Goal: Task Accomplishment & Management: Complete application form

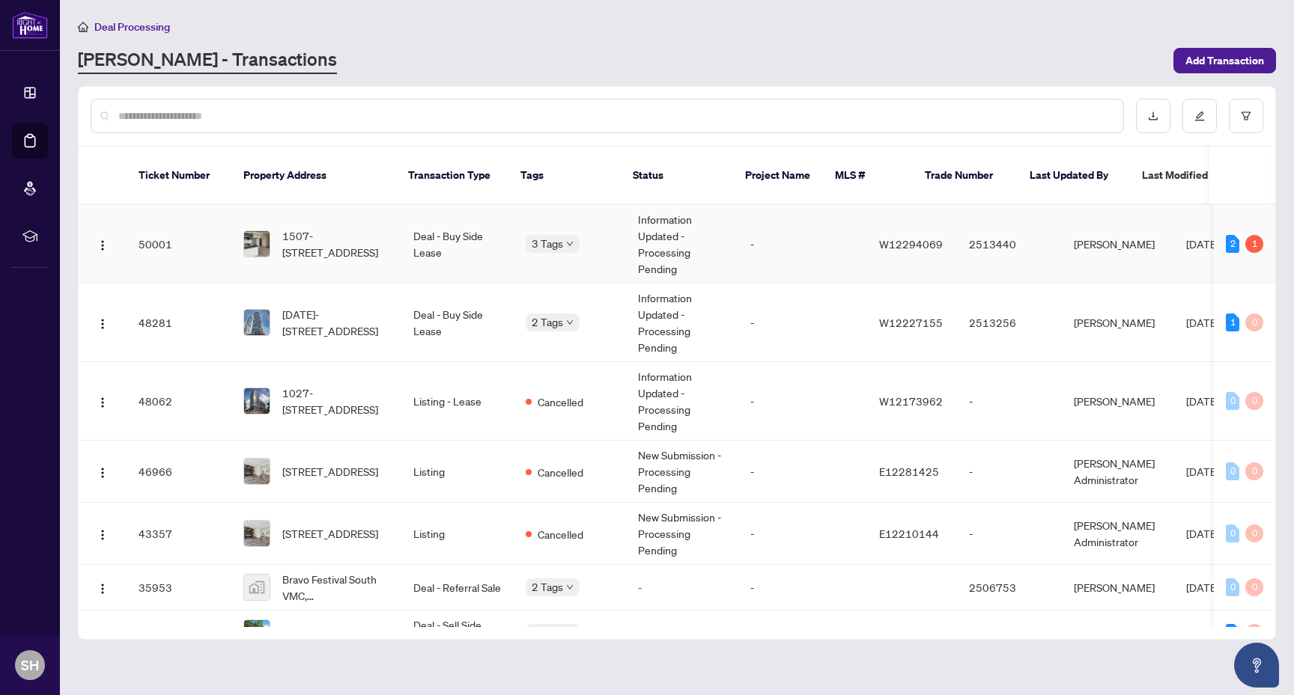
click at [809, 226] on td "-" at bounding box center [802, 244] width 129 height 79
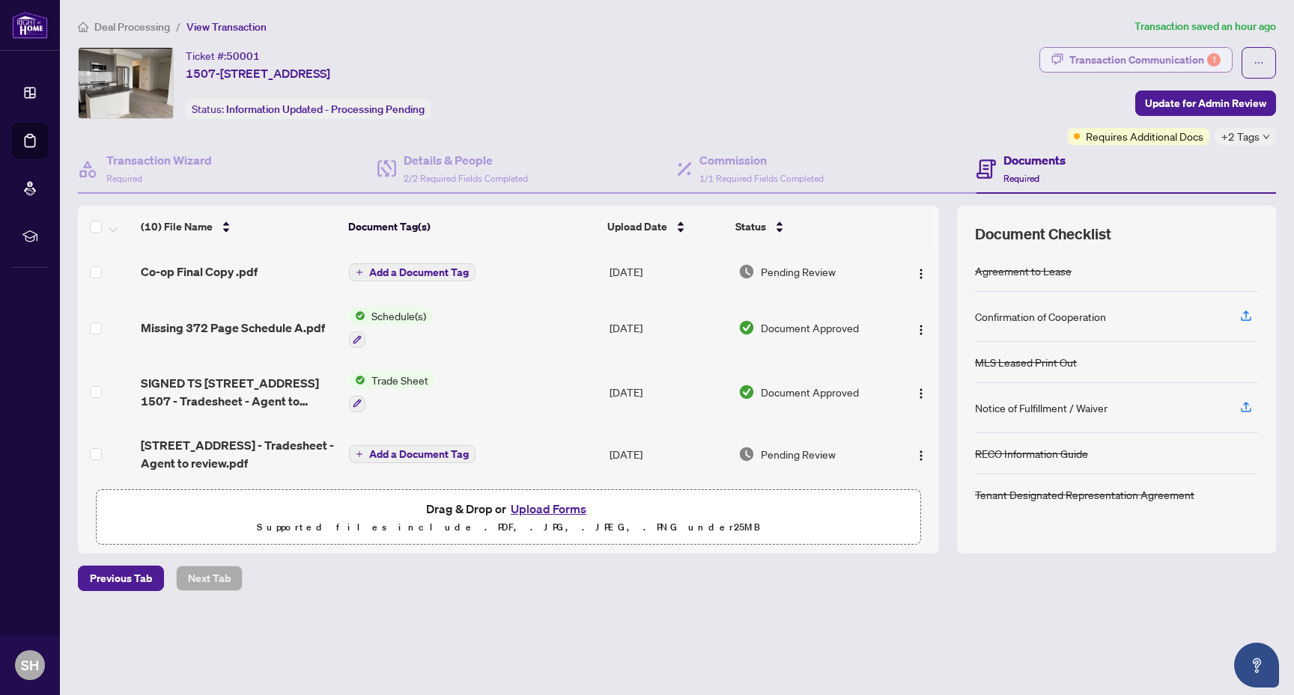
click at [1136, 52] on div "Transaction Communication 1" at bounding box center [1144, 60] width 151 height 24
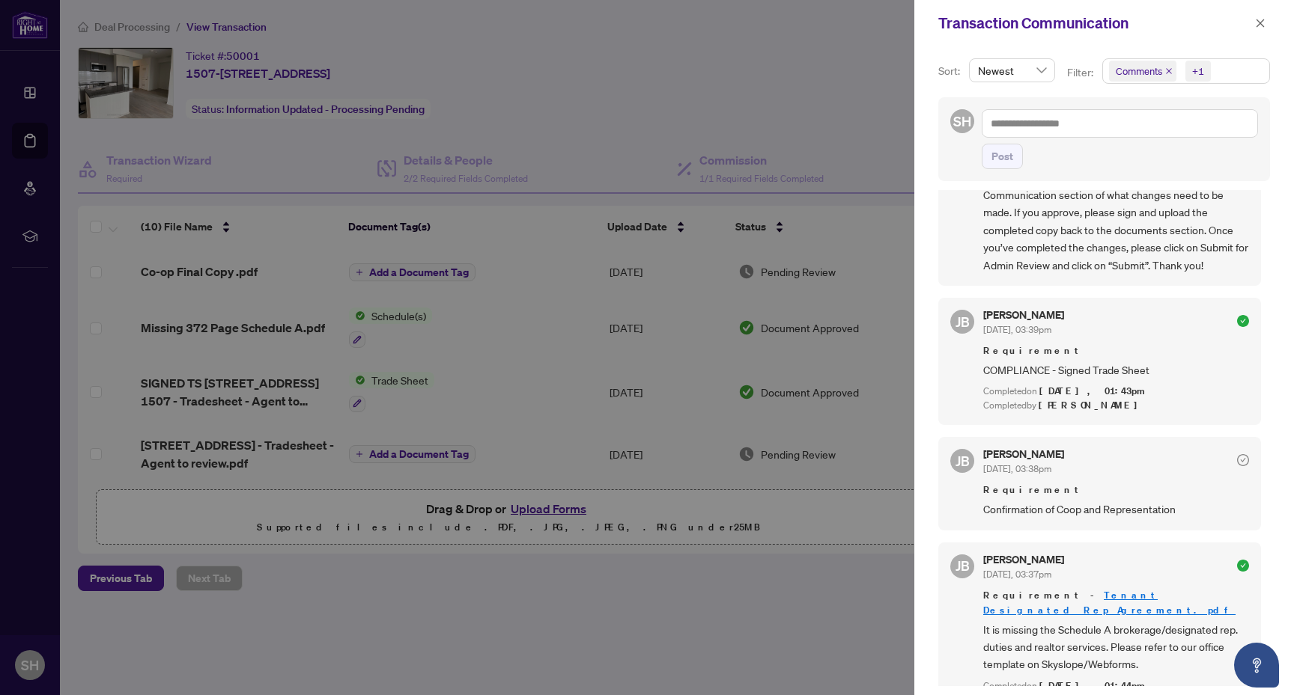
scroll to position [265, 0]
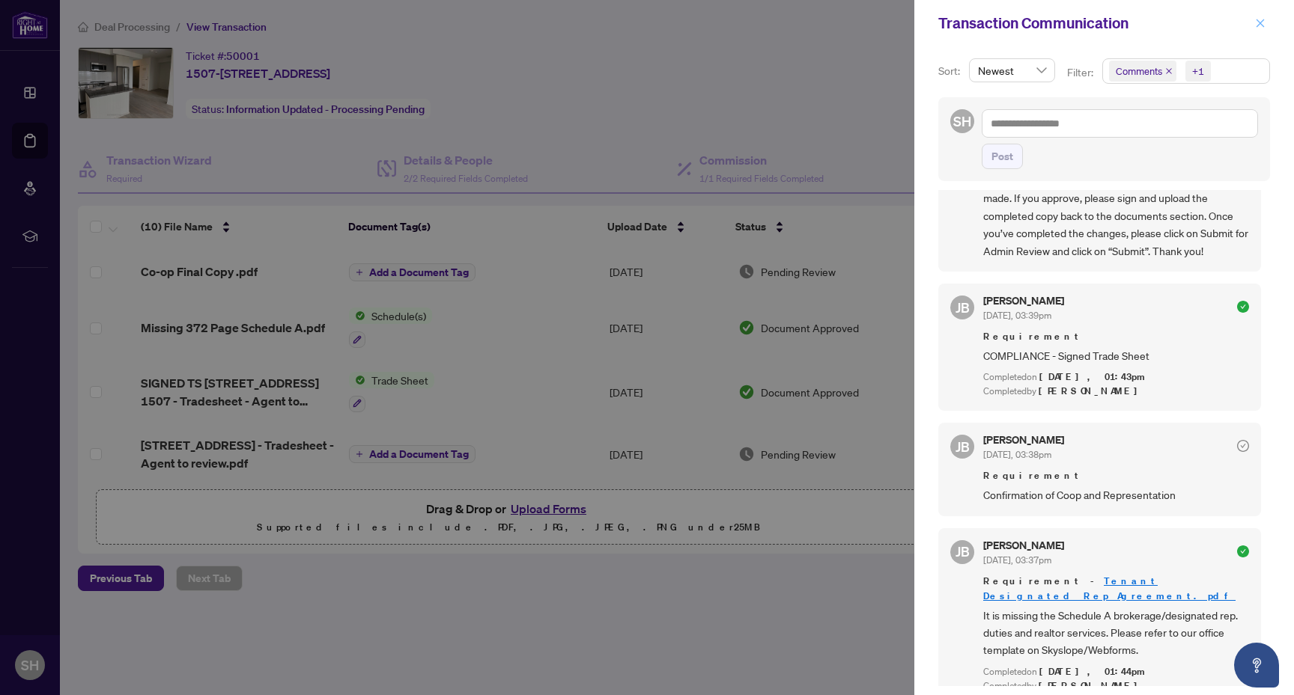
click at [1263, 27] on icon "close" at bounding box center [1260, 23] width 10 height 10
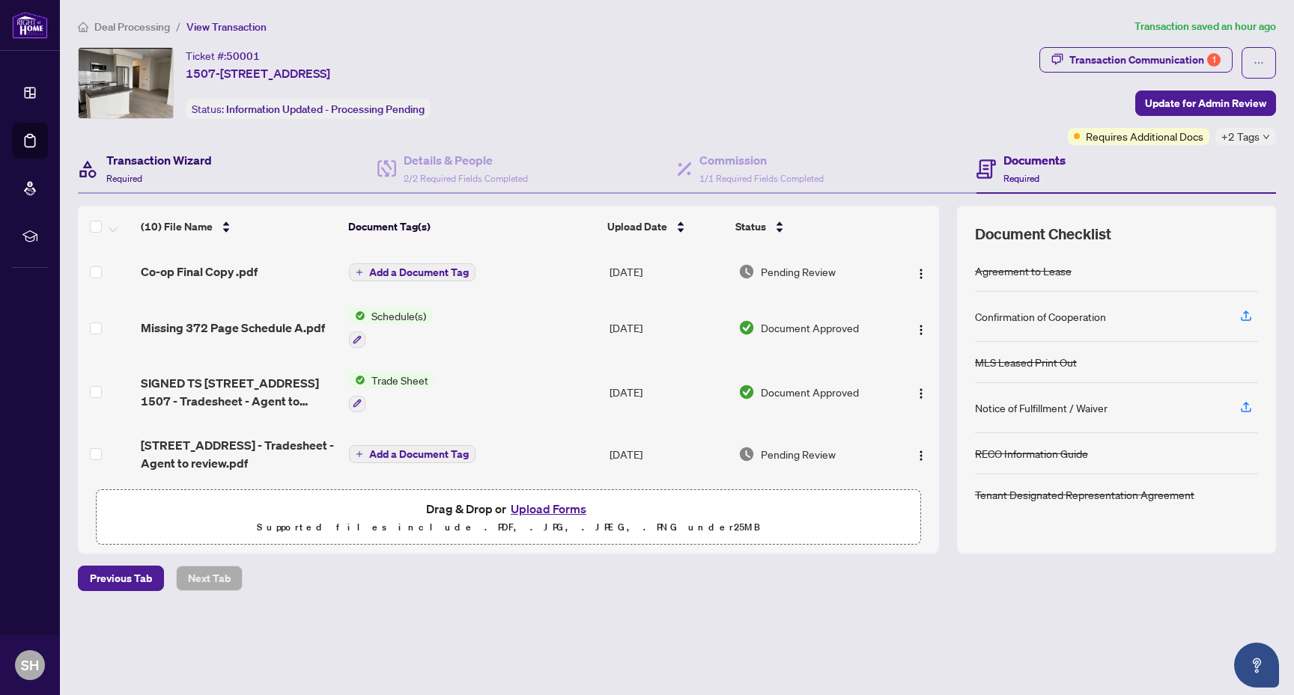
click at [156, 170] on div "Transaction Wizard Required" at bounding box center [159, 168] width 106 height 35
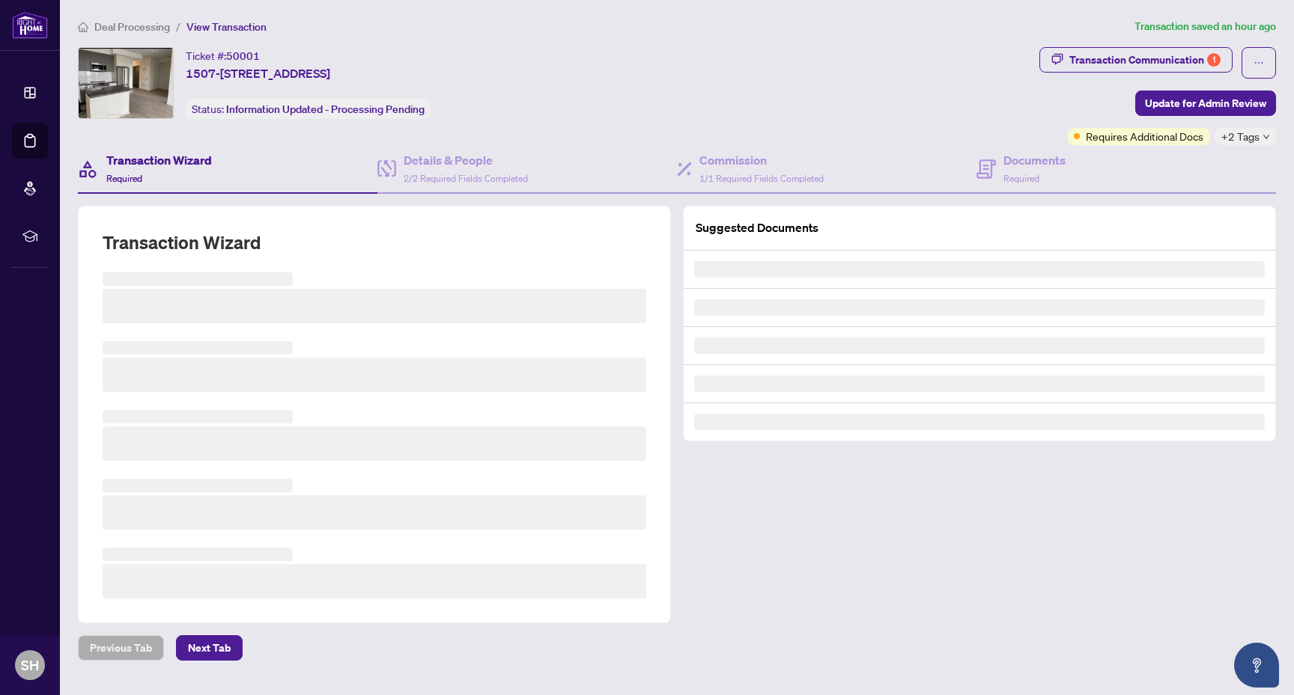
click at [497, 141] on div "Ticket #: 50001 1507-4655 [STREET_ADDRESS] Status: Information Updated - Proces…" at bounding box center [555, 96] width 961 height 98
click at [501, 155] on h4 "Details & People" at bounding box center [466, 160] width 124 height 18
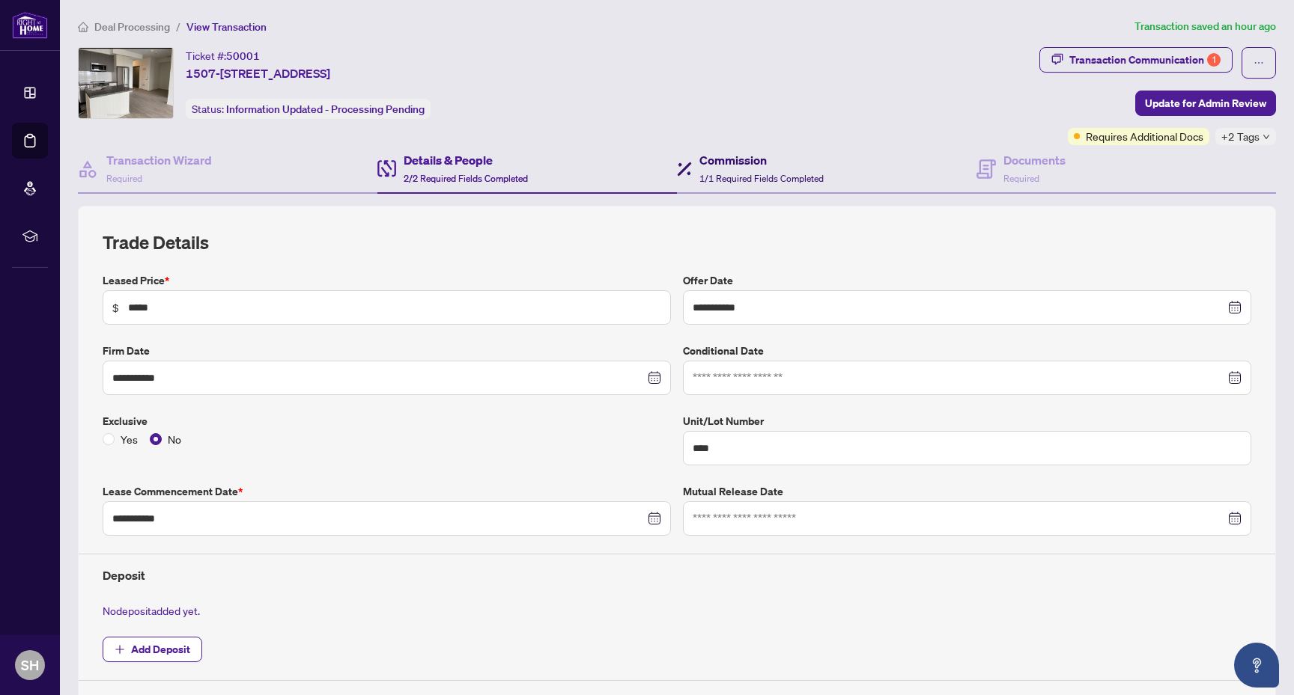
click at [773, 173] on span "1/1 Required Fields Completed" at bounding box center [761, 178] width 124 height 11
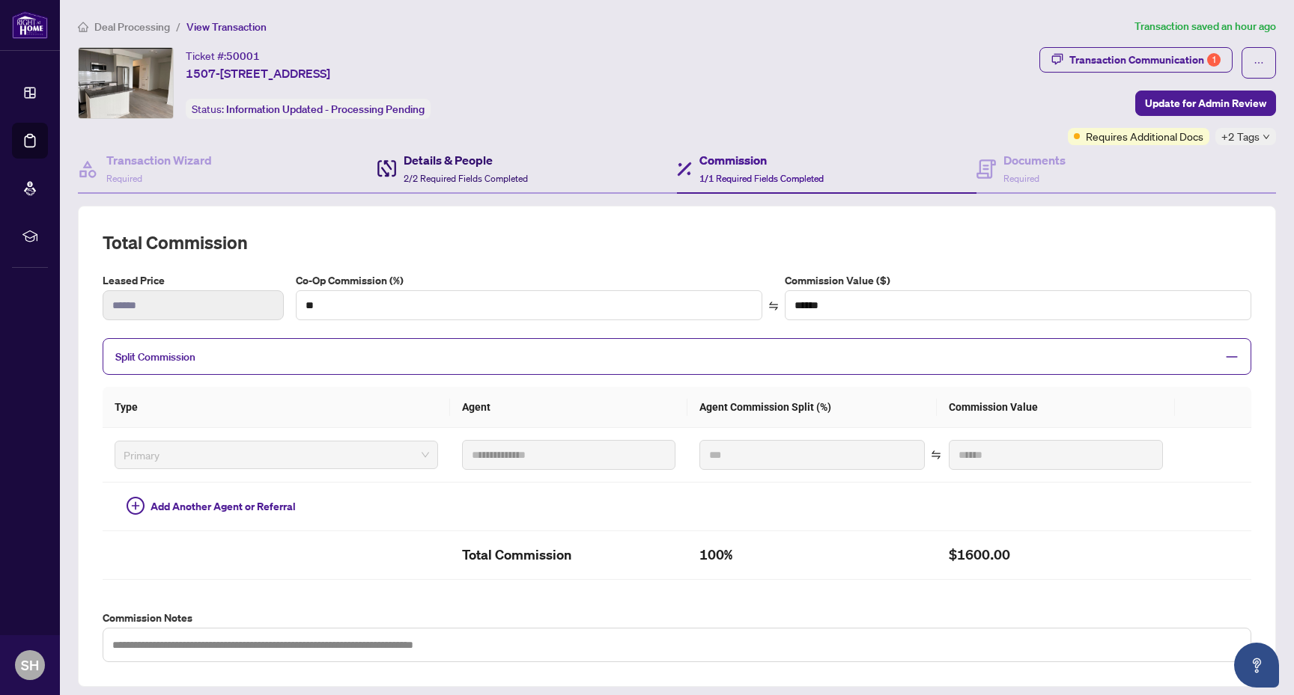
click at [524, 173] on span "2/2 Required Fields Completed" at bounding box center [466, 178] width 124 height 11
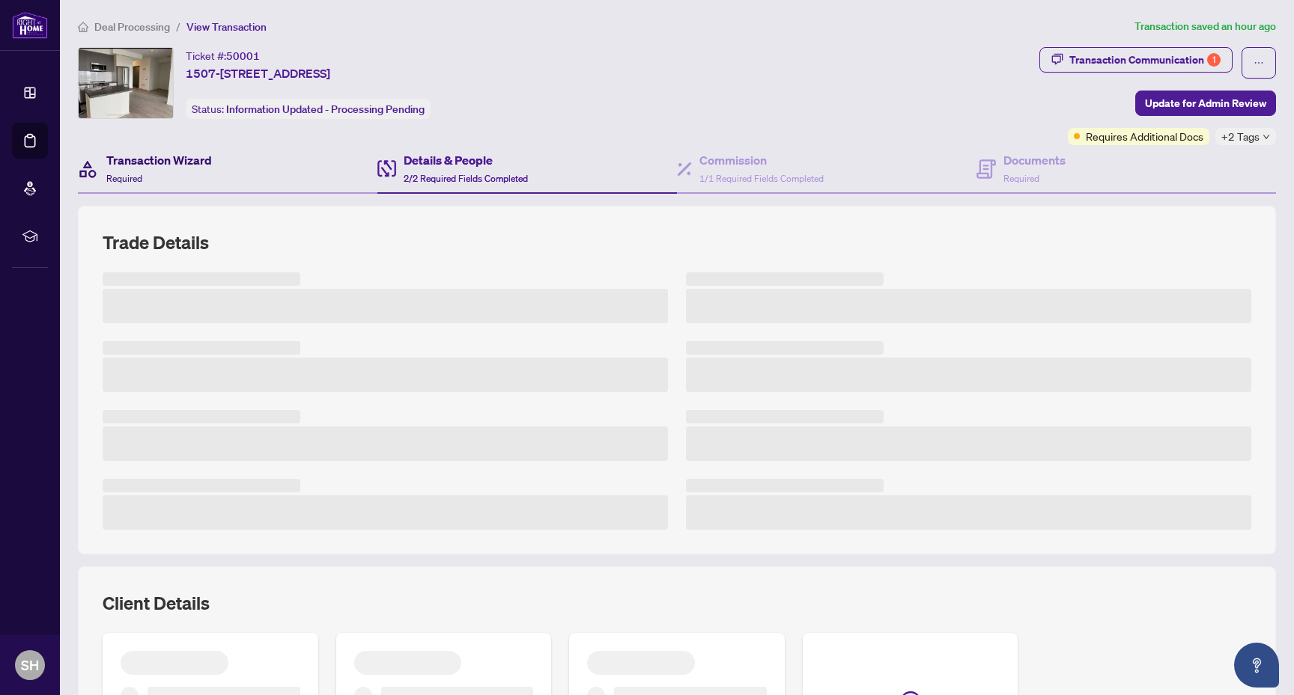
click at [191, 169] on div "Transaction Wizard Required" at bounding box center [159, 168] width 106 height 35
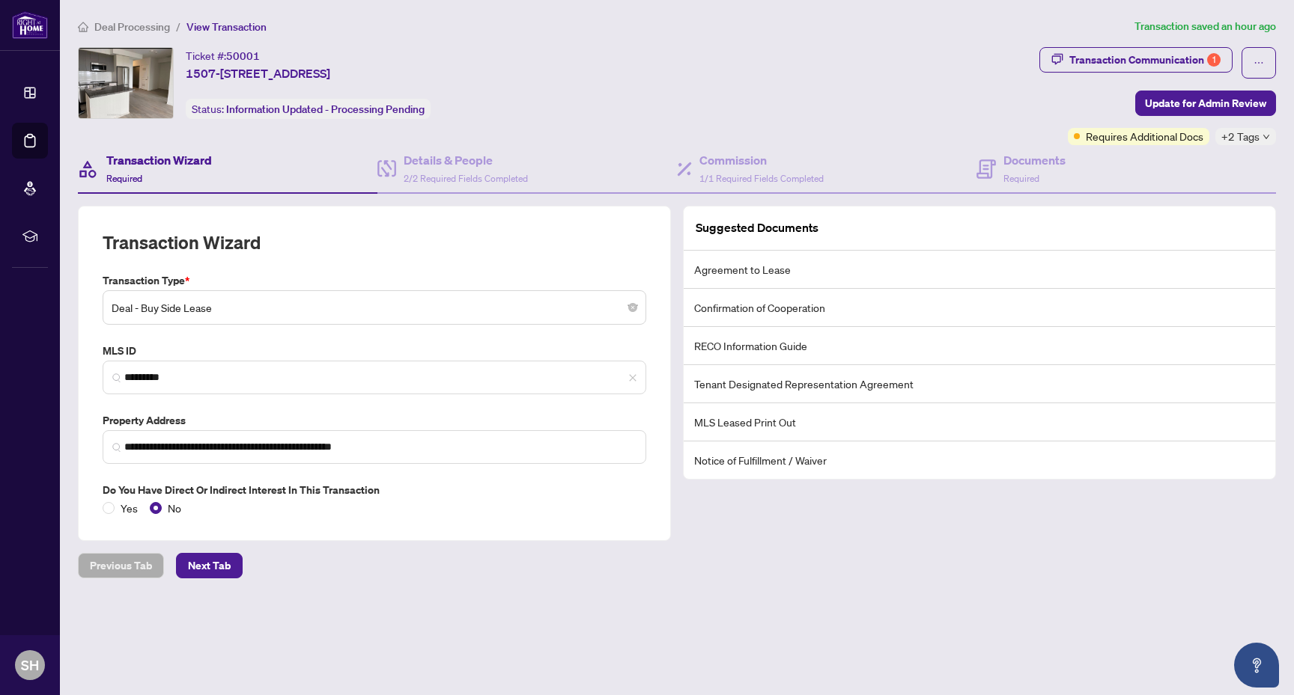
click at [144, 28] on span "Deal Processing" at bounding box center [132, 26] width 76 height 13
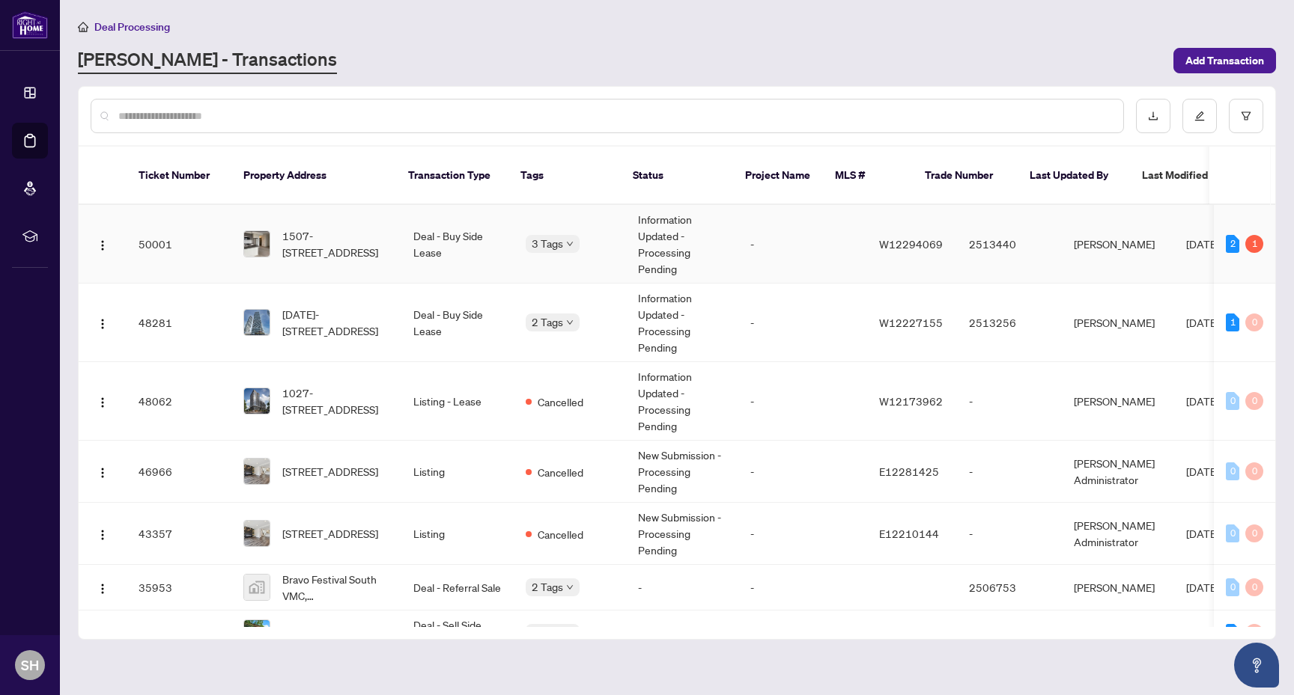
click at [771, 237] on td "-" at bounding box center [802, 244] width 129 height 79
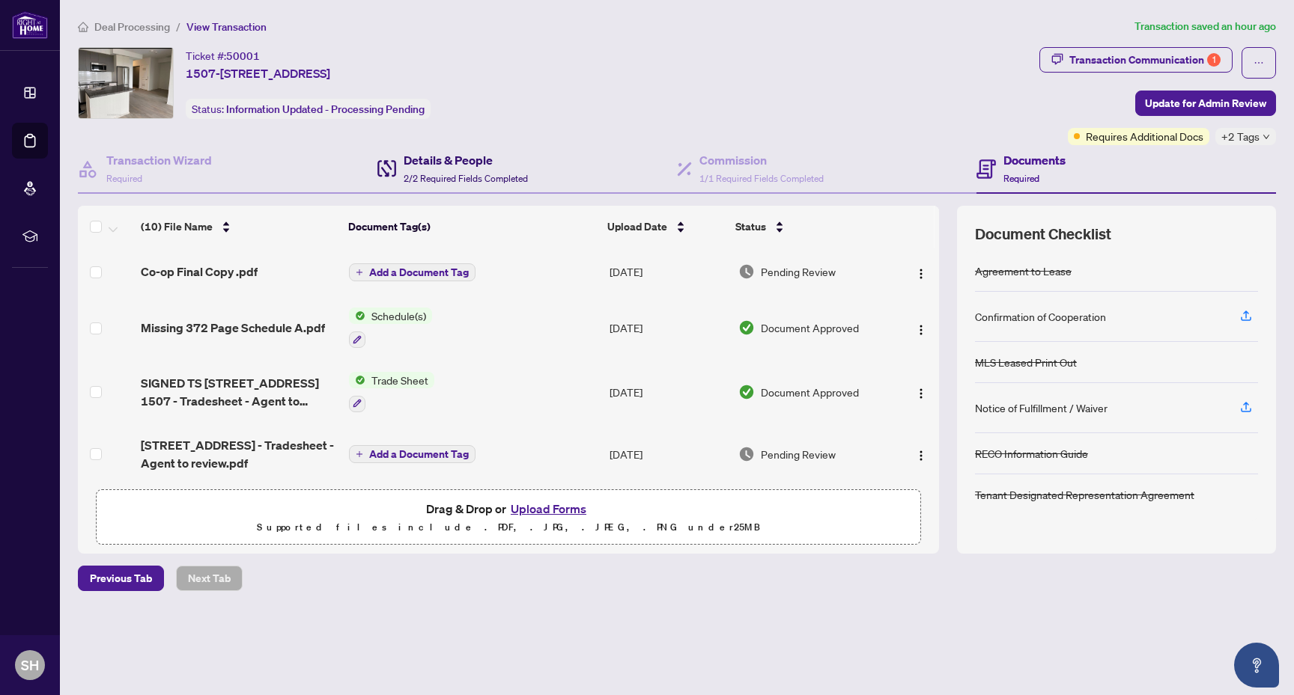
click at [508, 163] on h4 "Details & People" at bounding box center [466, 160] width 124 height 18
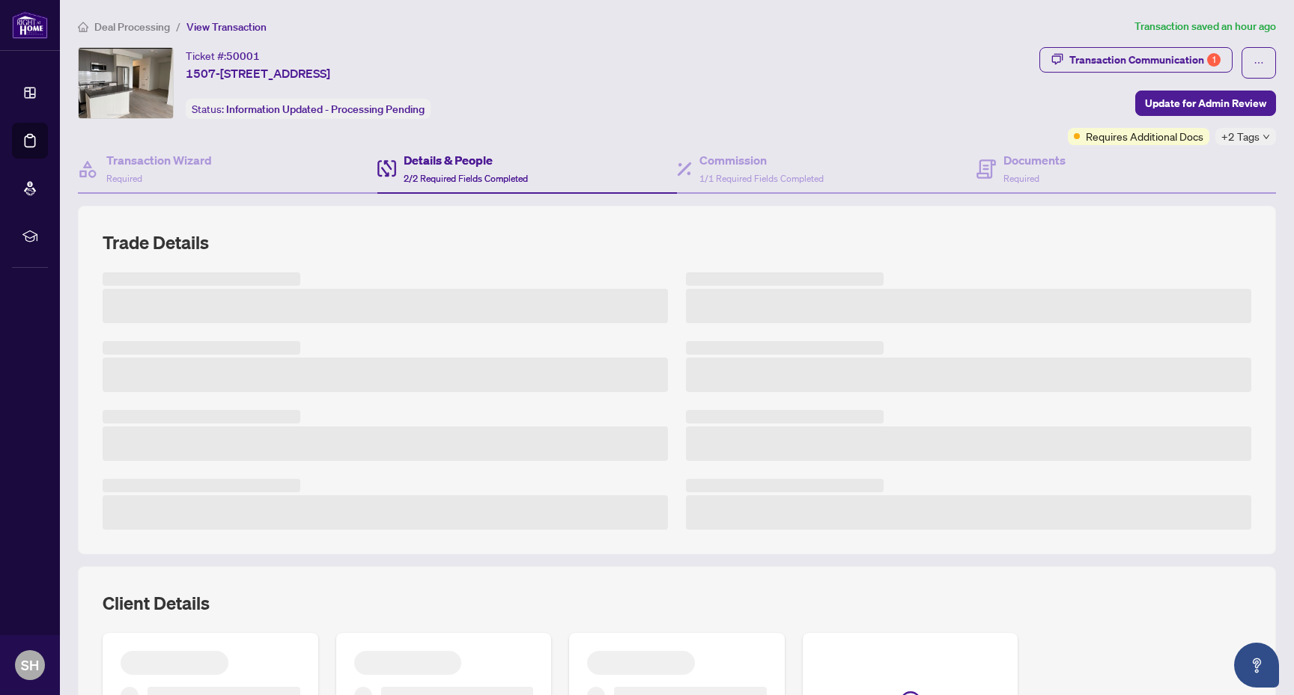
click at [737, 194] on div "Transaction Wizard Required Details & People 2/2 Required Fields Completed Comm…" at bounding box center [677, 488] width 1198 height 686
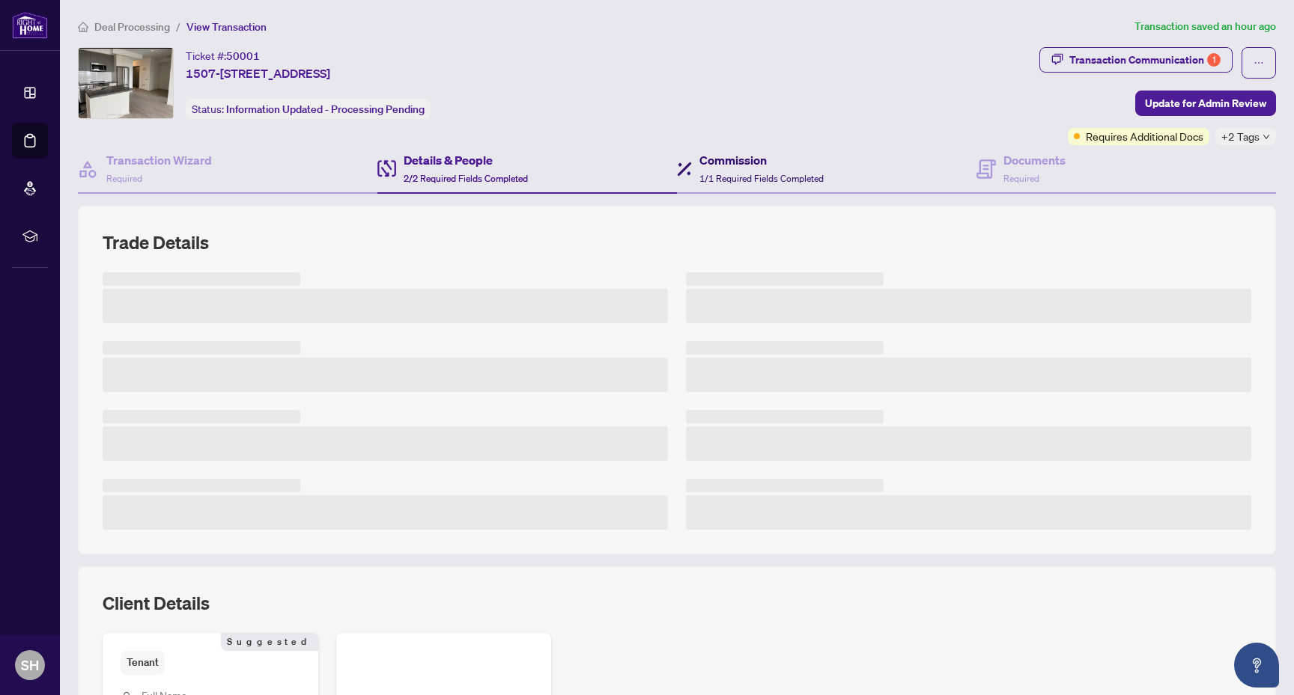
click at [749, 182] on span "1/1 Required Fields Completed" at bounding box center [761, 178] width 124 height 11
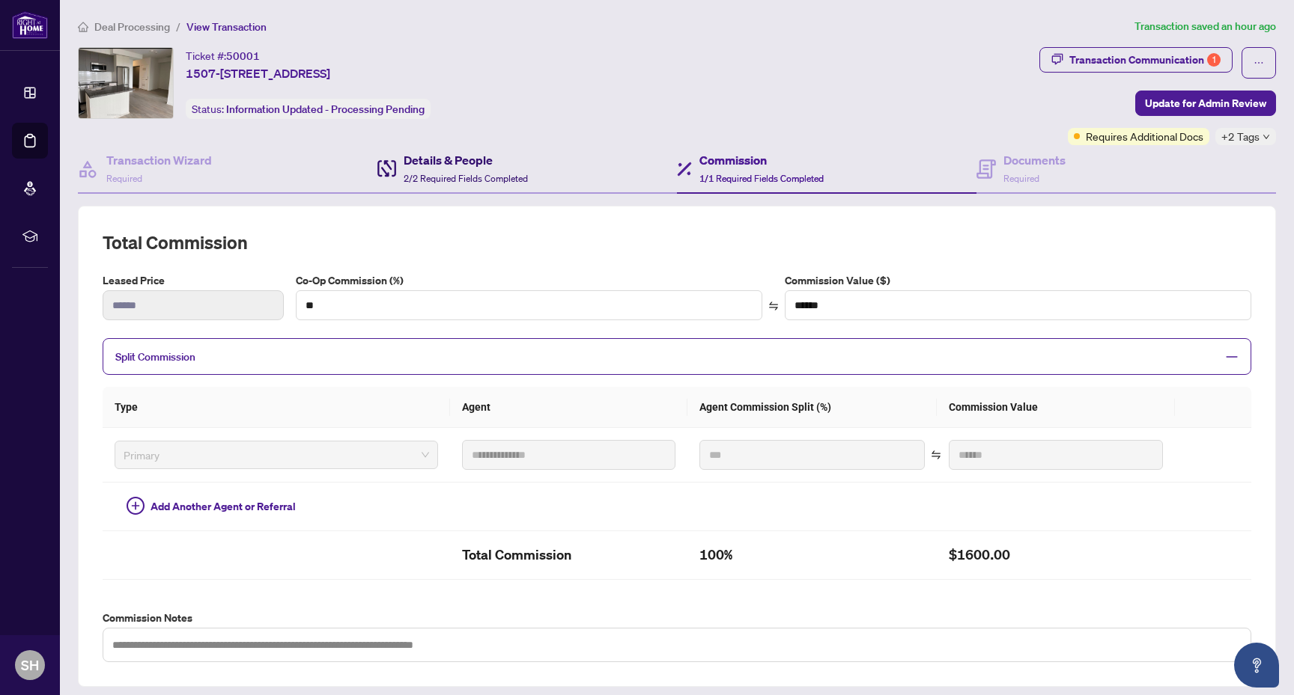
click at [457, 153] on h4 "Details & People" at bounding box center [466, 160] width 124 height 18
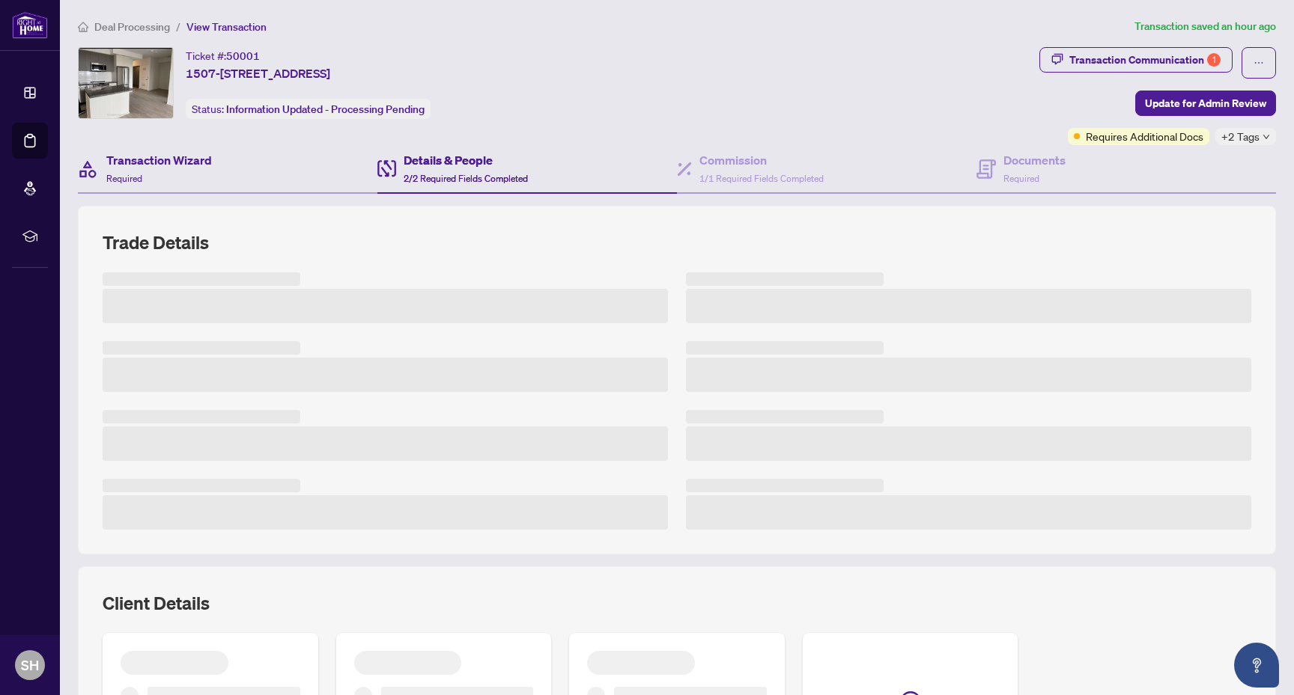
click at [220, 153] on div "Transaction Wizard Required" at bounding box center [227, 169] width 299 height 49
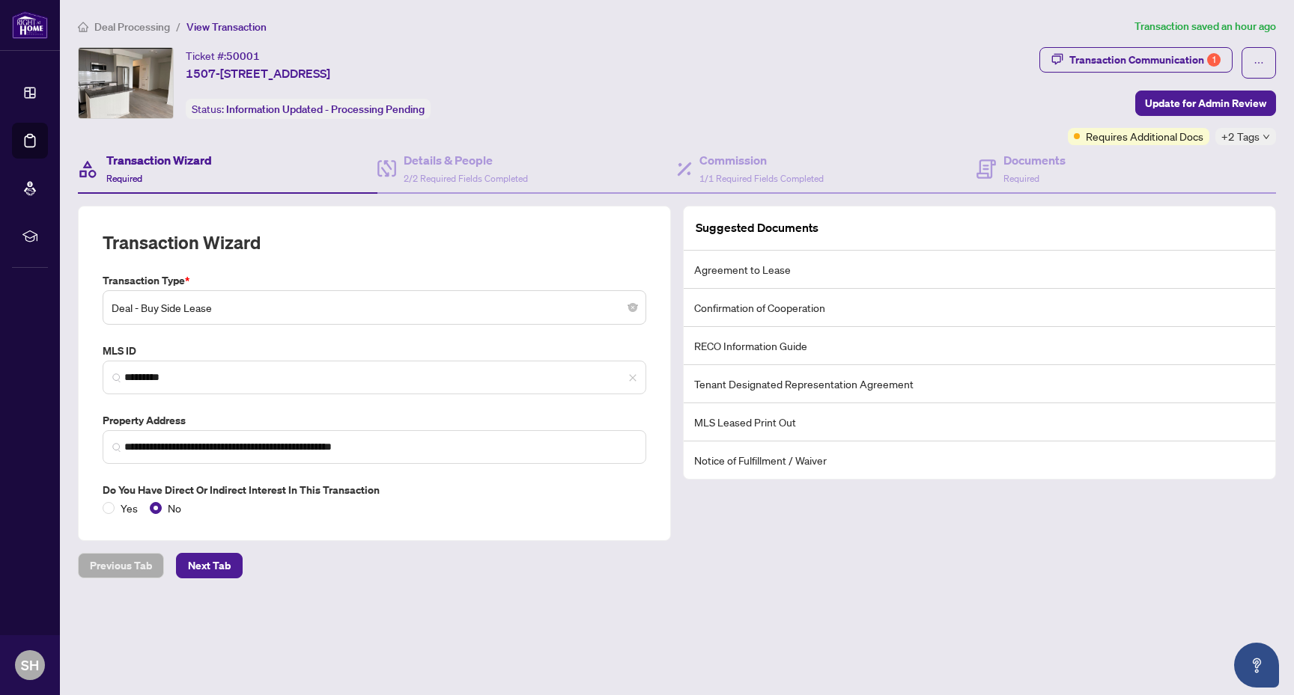
click at [673, 333] on div "**********" at bounding box center [374, 373] width 605 height 335
click at [674, 337] on div "**********" at bounding box center [374, 373] width 605 height 335
click at [421, 162] on h4 "Details & People" at bounding box center [466, 160] width 124 height 18
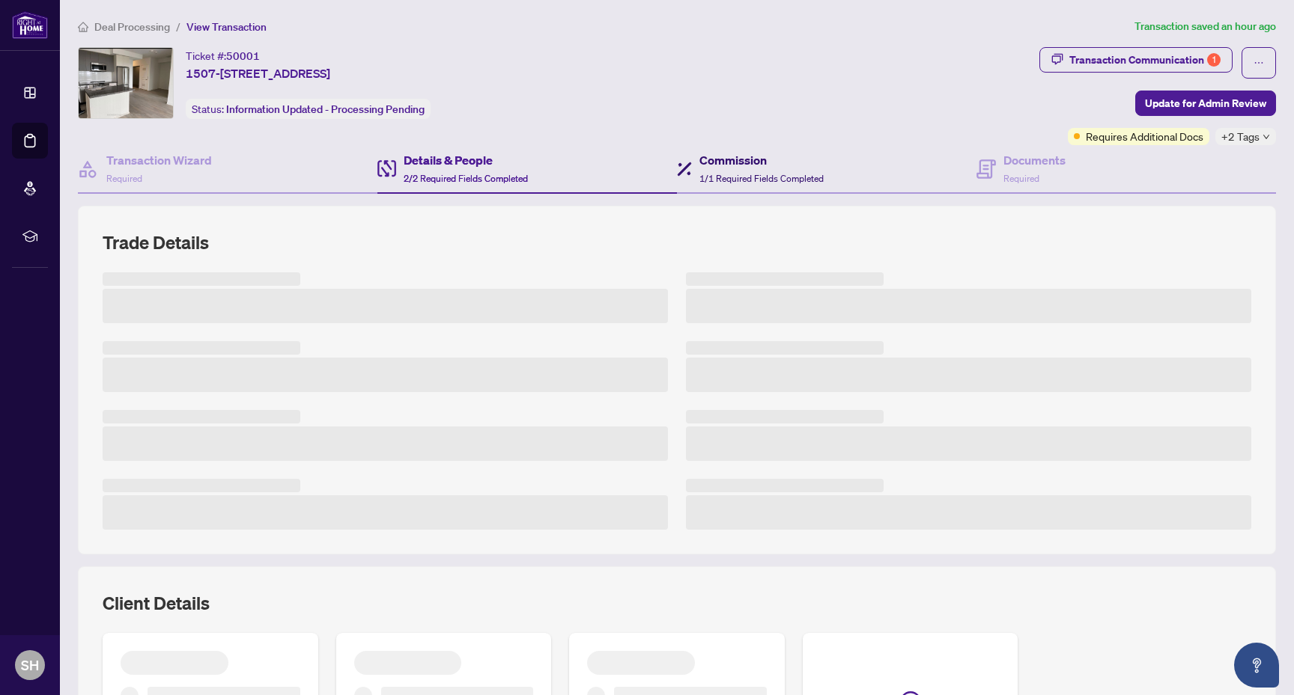
click at [800, 169] on div "Commission 1/1 Required Fields Completed" at bounding box center [761, 168] width 124 height 35
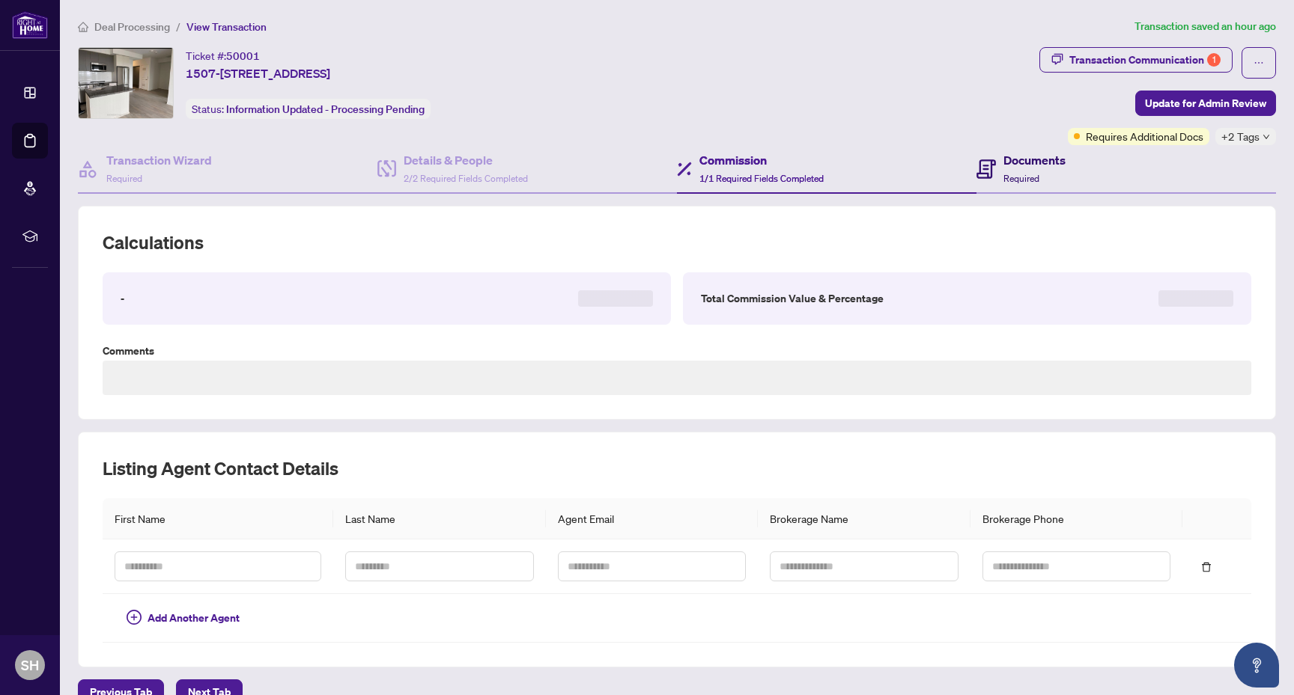
click at [1016, 173] on span "Required" at bounding box center [1021, 178] width 36 height 11
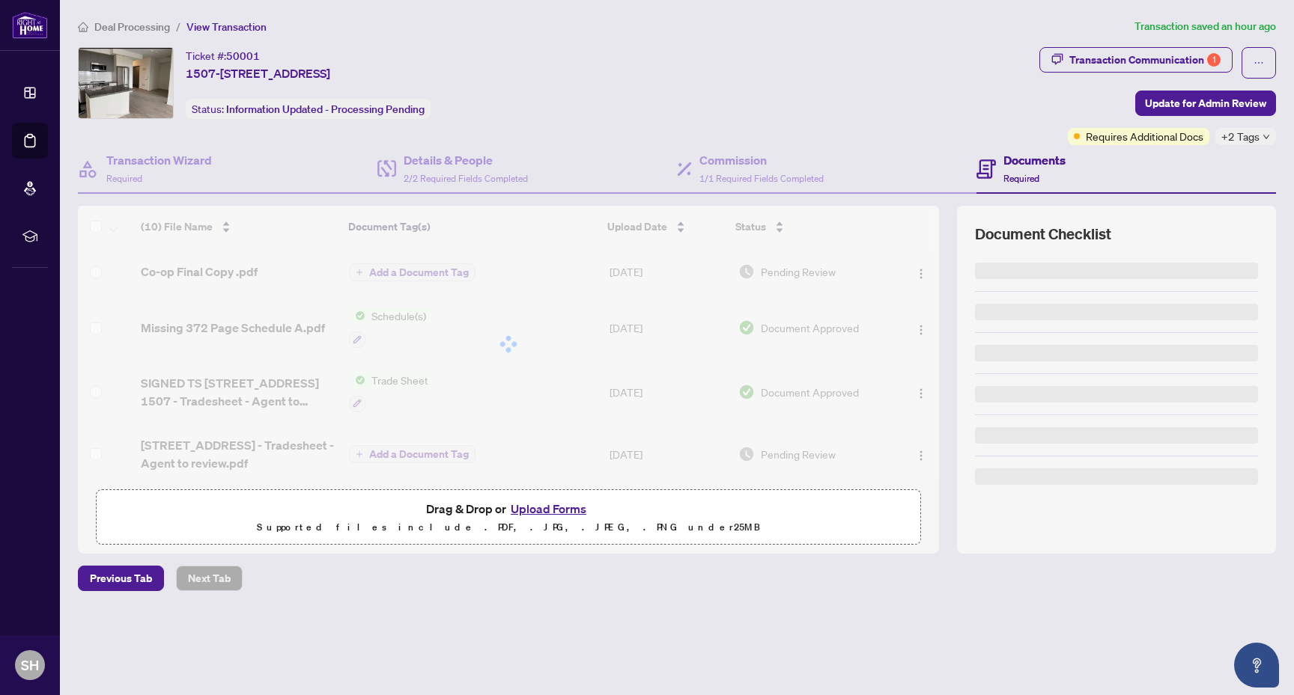
click at [472, 139] on div "Ticket #: 50001 1507-4655 [STREET_ADDRESS] Status: Information Updated - Proces…" at bounding box center [555, 96] width 961 height 98
click at [463, 153] on h4 "Details & People" at bounding box center [466, 160] width 124 height 18
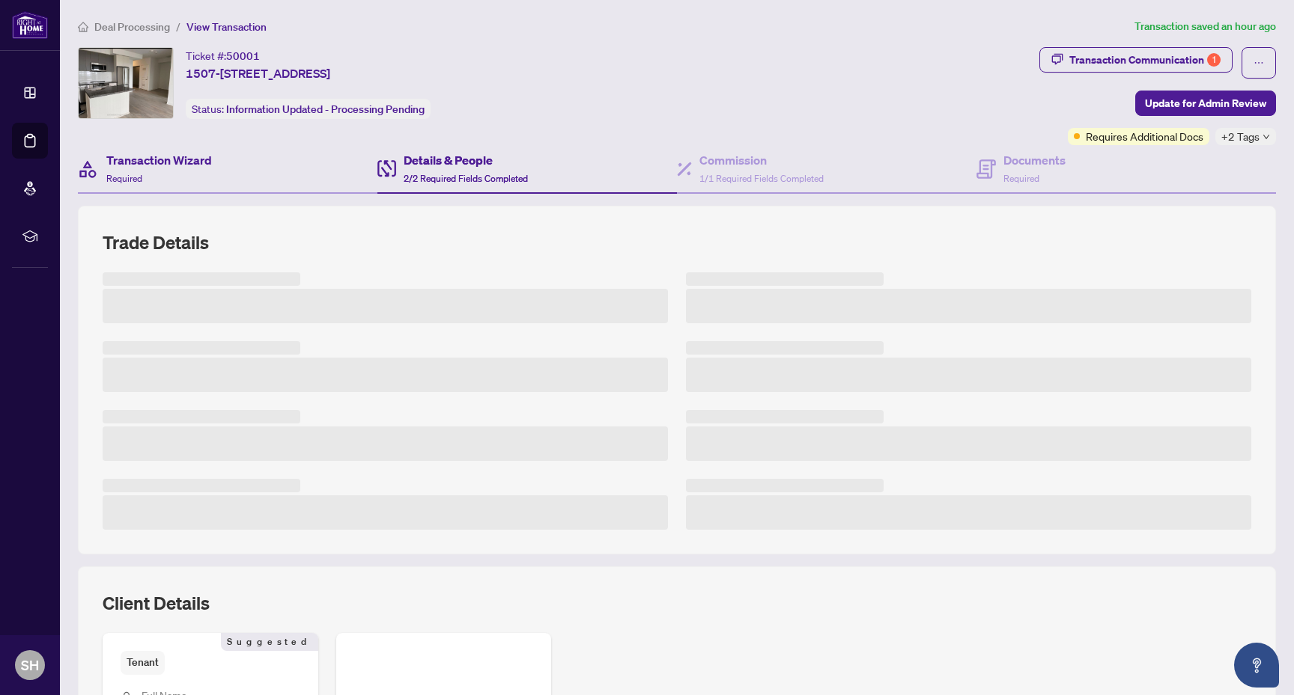
click at [169, 148] on div "Transaction Wizard Required" at bounding box center [227, 169] width 299 height 49
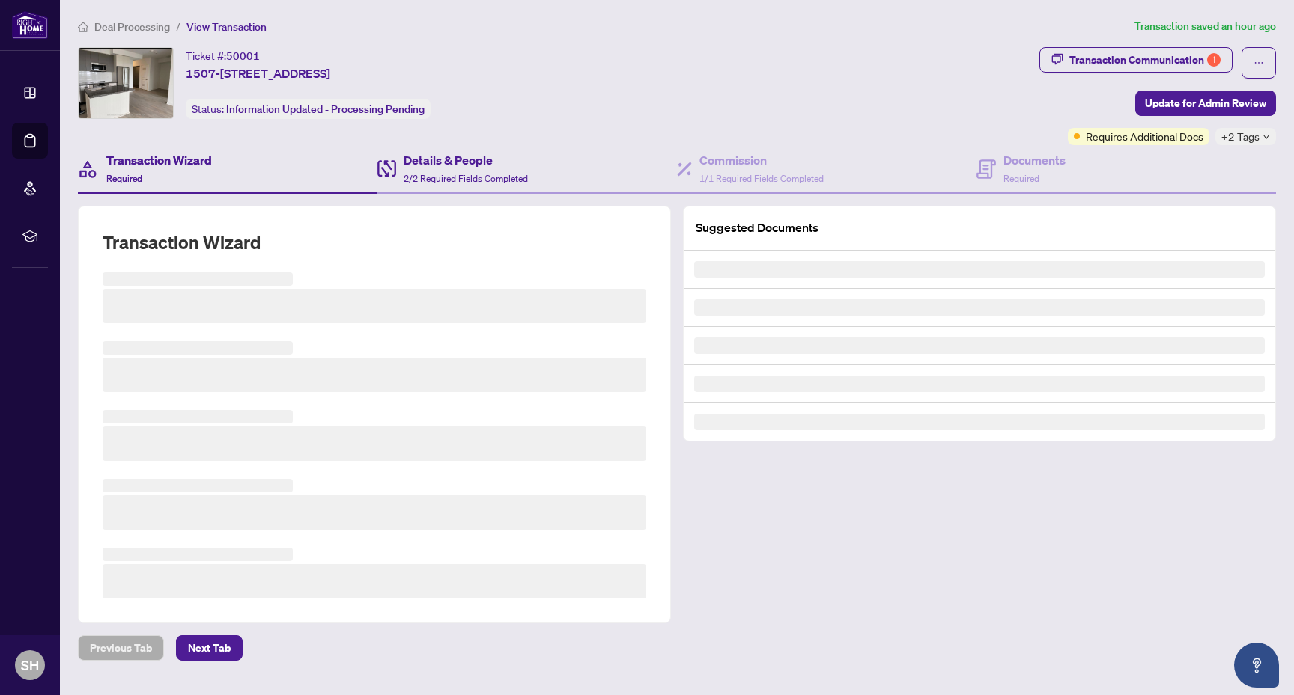
click at [541, 162] on div "Details & People 2/2 Required Fields Completed" at bounding box center [526, 169] width 299 height 49
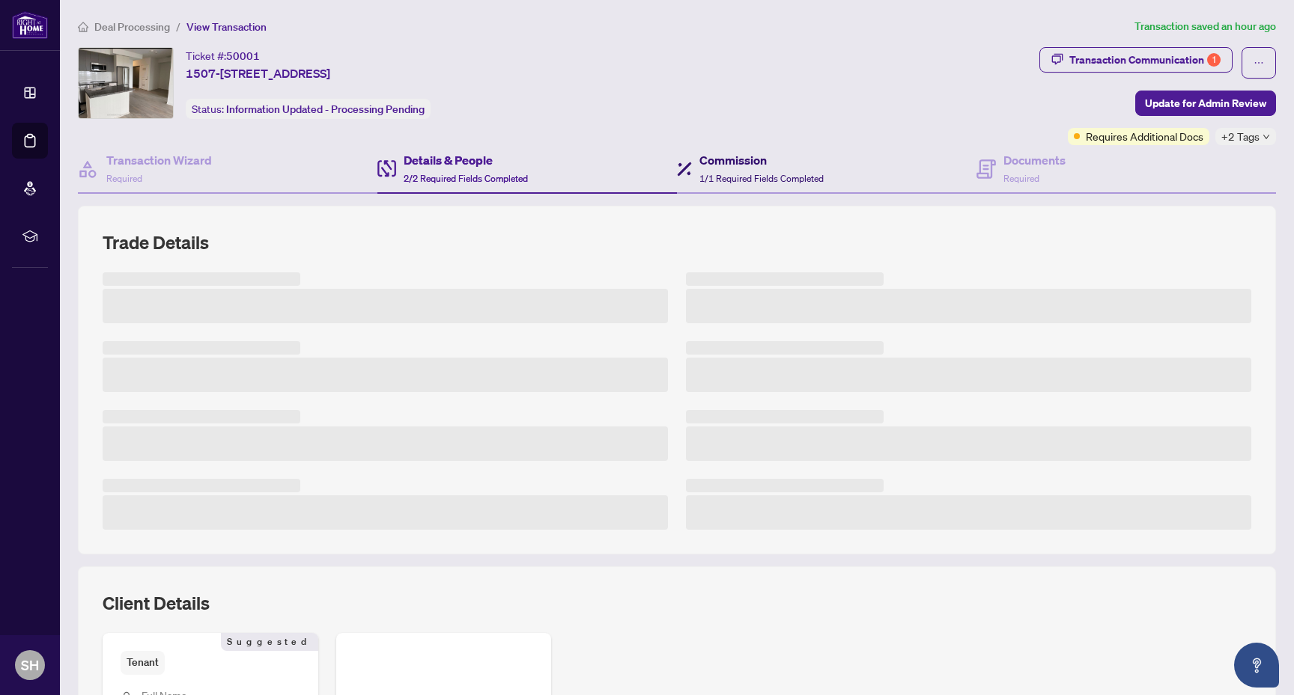
click at [793, 168] on h4 "Commission" at bounding box center [761, 160] width 124 height 18
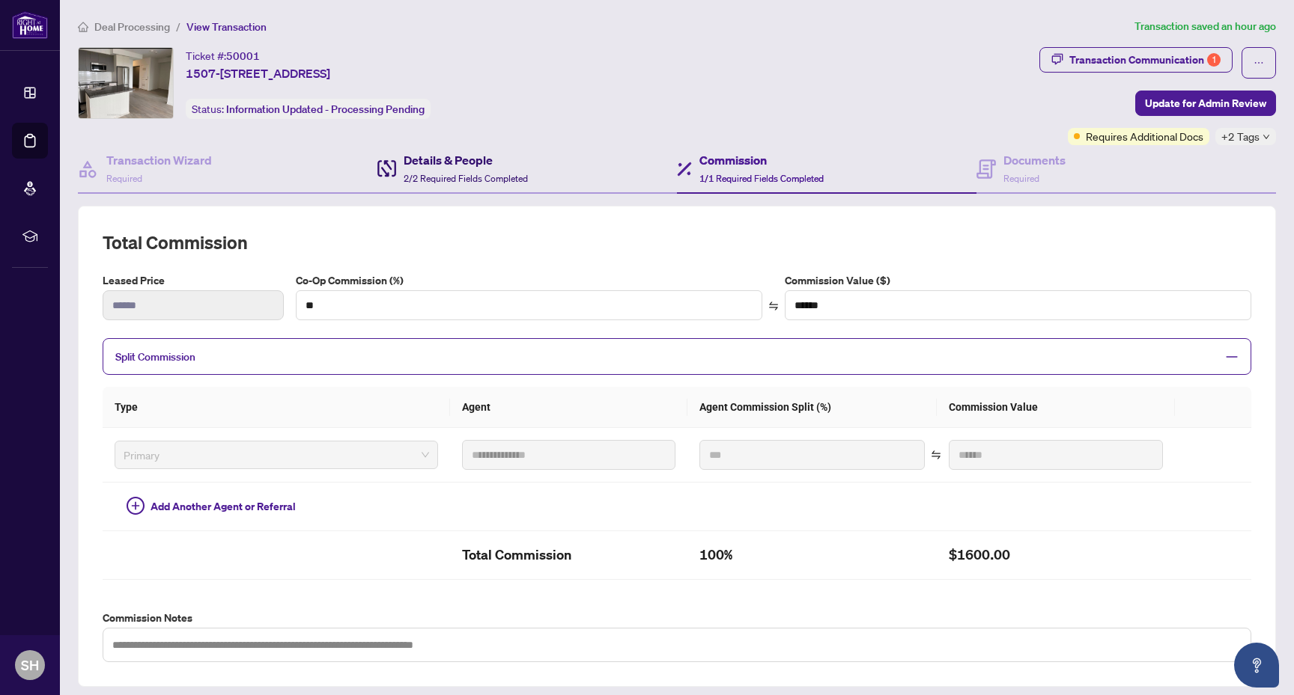
click at [439, 167] on h4 "Details & People" at bounding box center [466, 160] width 124 height 18
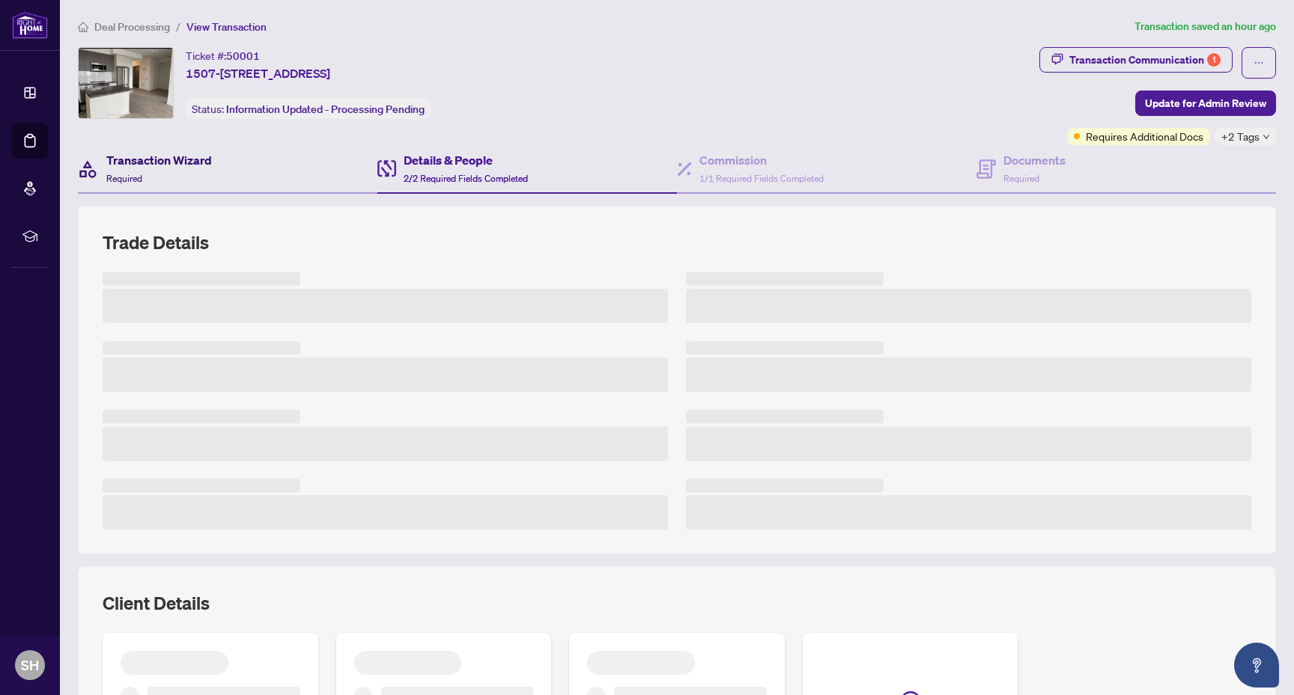
click at [203, 162] on h4 "Transaction Wizard" at bounding box center [159, 160] width 106 height 18
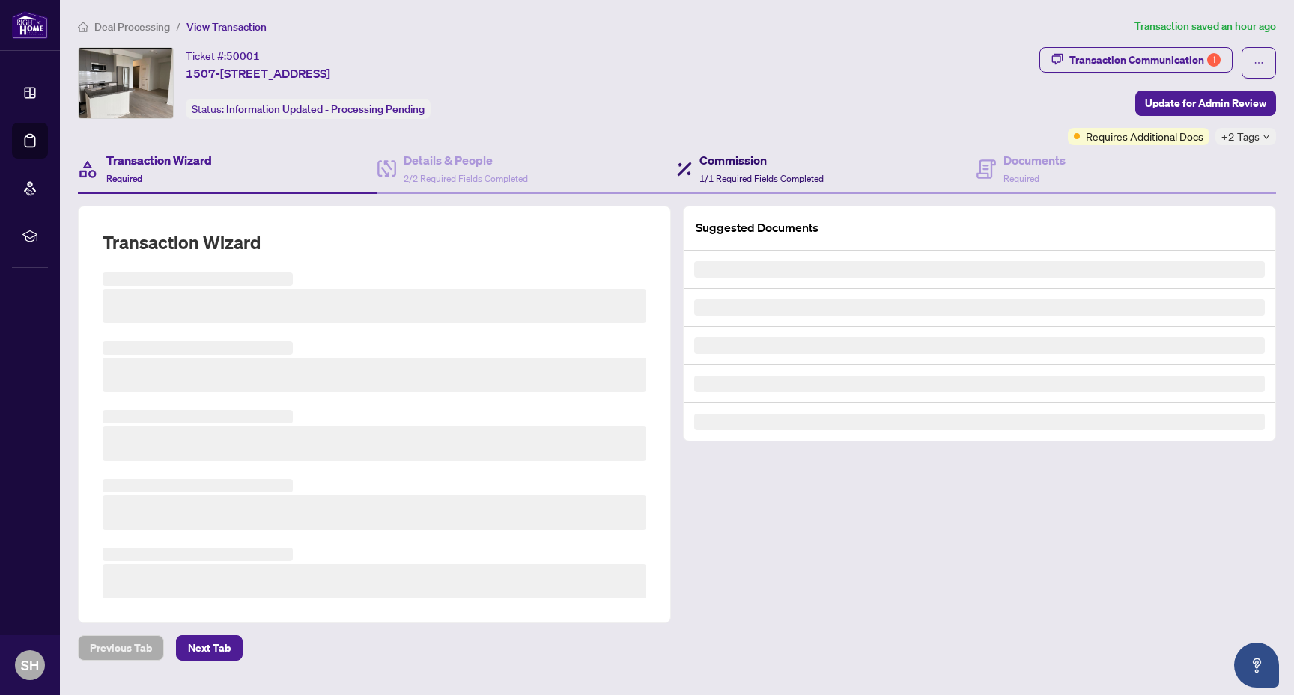
click at [761, 168] on div "Commission 1/1 Required Fields Completed" at bounding box center [761, 168] width 124 height 35
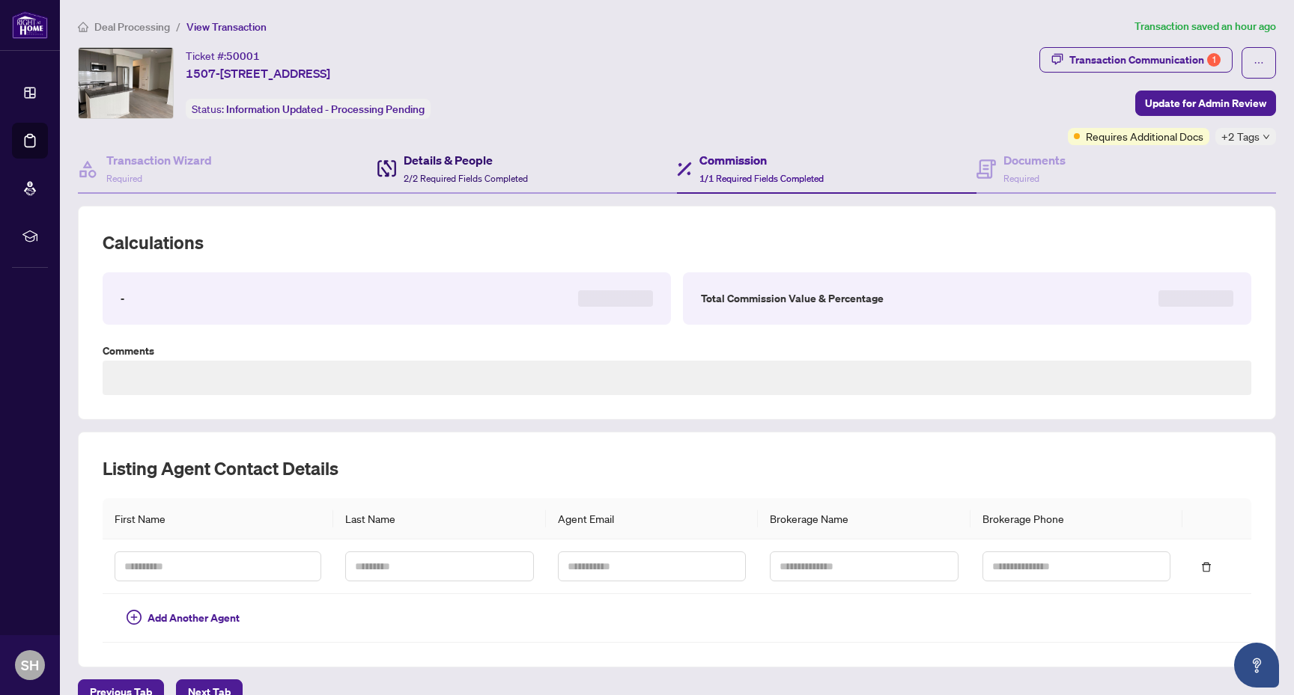
click at [524, 165] on h4 "Details & People" at bounding box center [466, 160] width 124 height 18
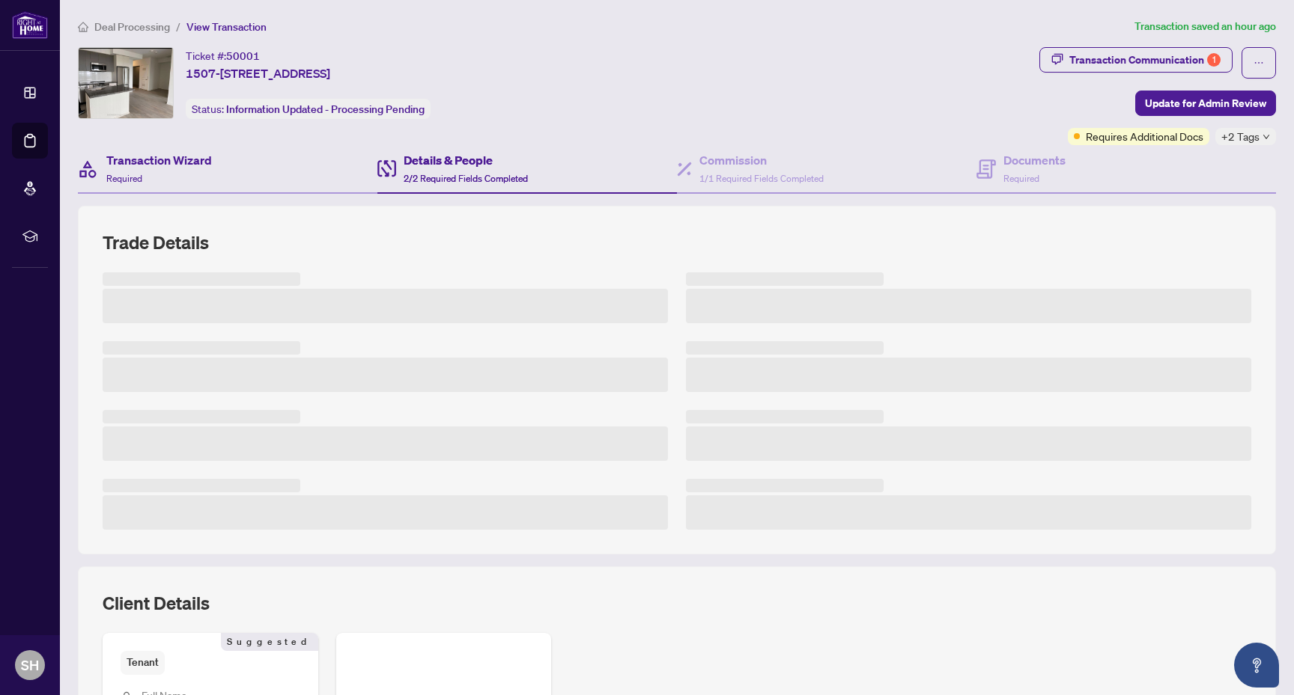
click at [213, 161] on div "Transaction Wizard Required" at bounding box center [227, 169] width 299 height 49
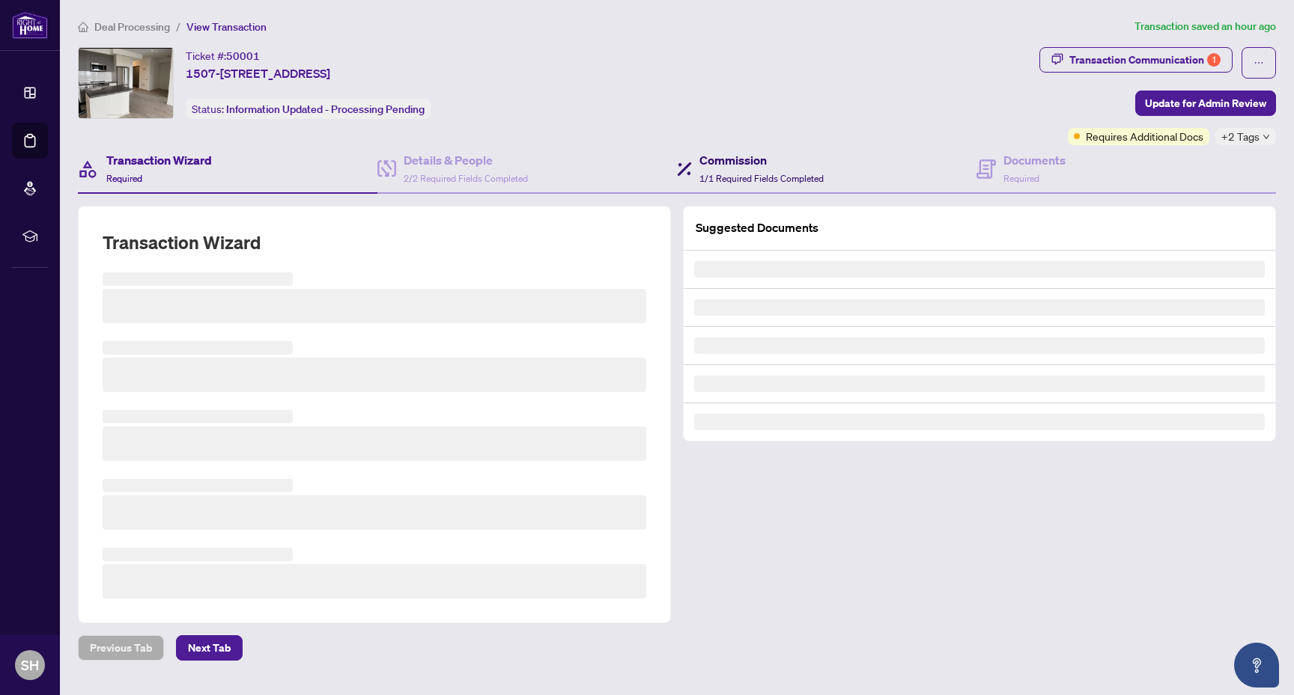
click at [746, 179] on span "1/1 Required Fields Completed" at bounding box center [761, 178] width 124 height 11
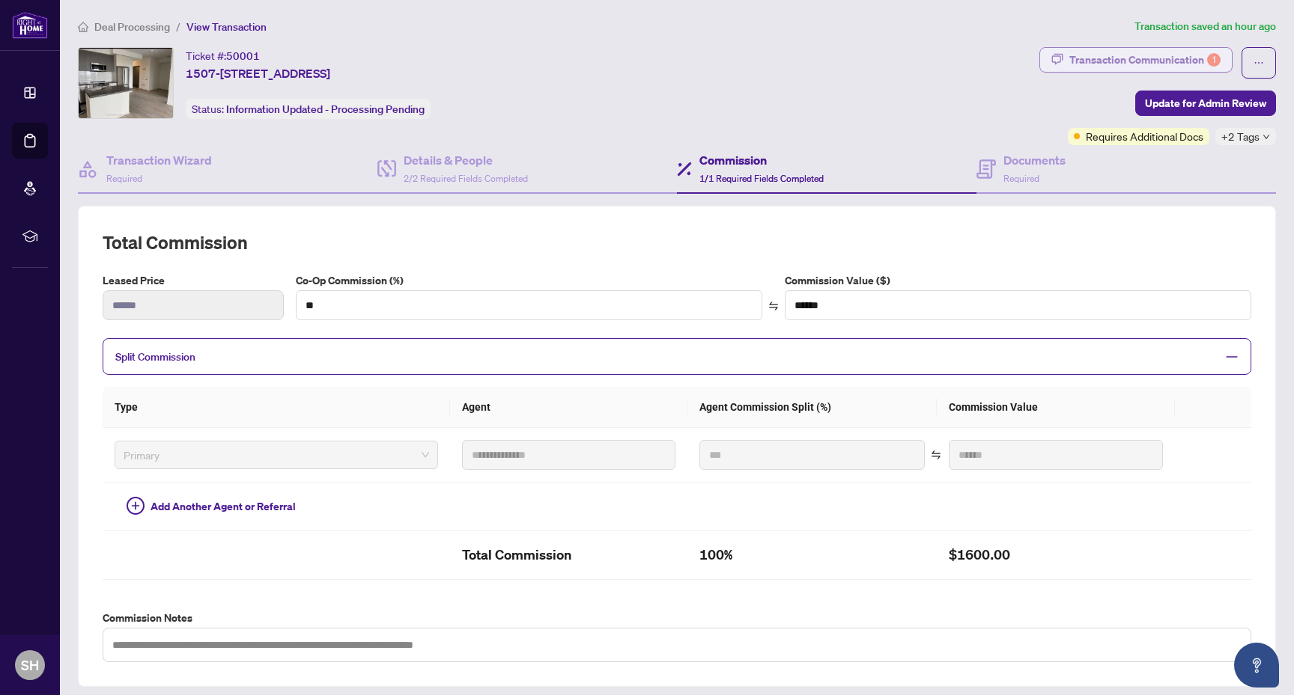
click at [1143, 57] on div "Transaction Communication 1" at bounding box center [1144, 60] width 151 height 24
type textarea "**********"
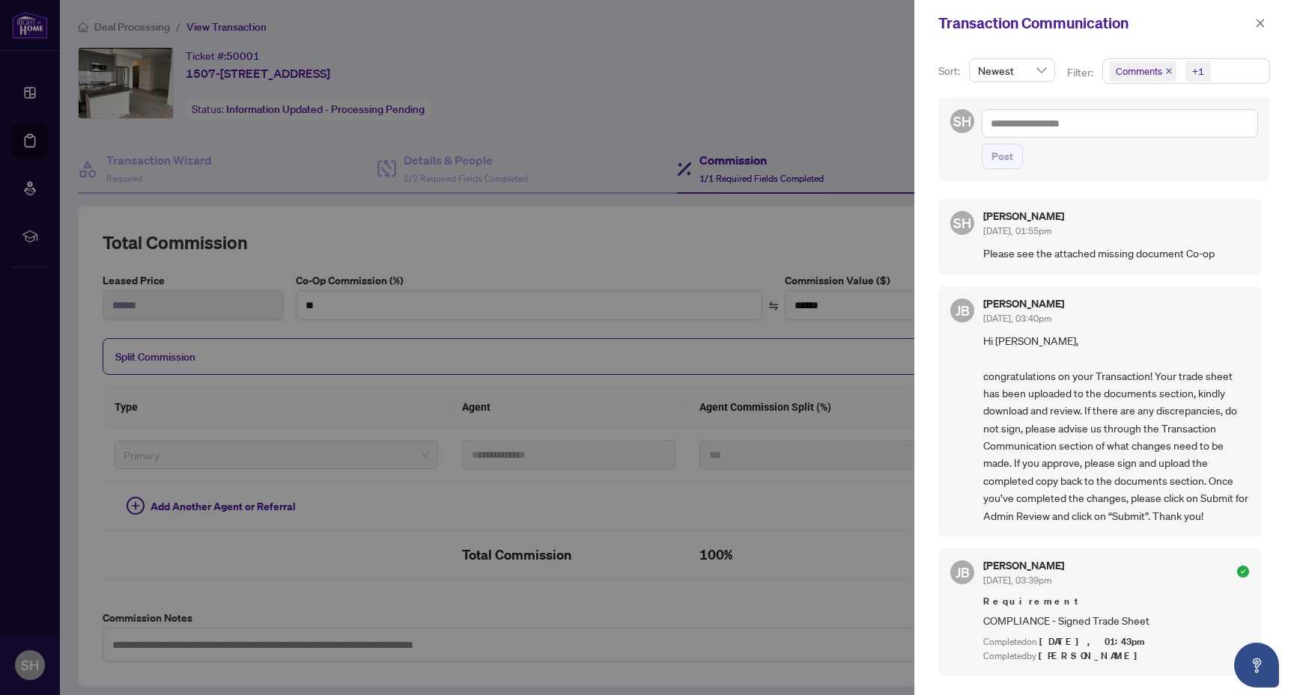
click at [686, 211] on div at bounding box center [647, 347] width 1294 height 695
click at [1255, 26] on icon "close" at bounding box center [1260, 23] width 10 height 10
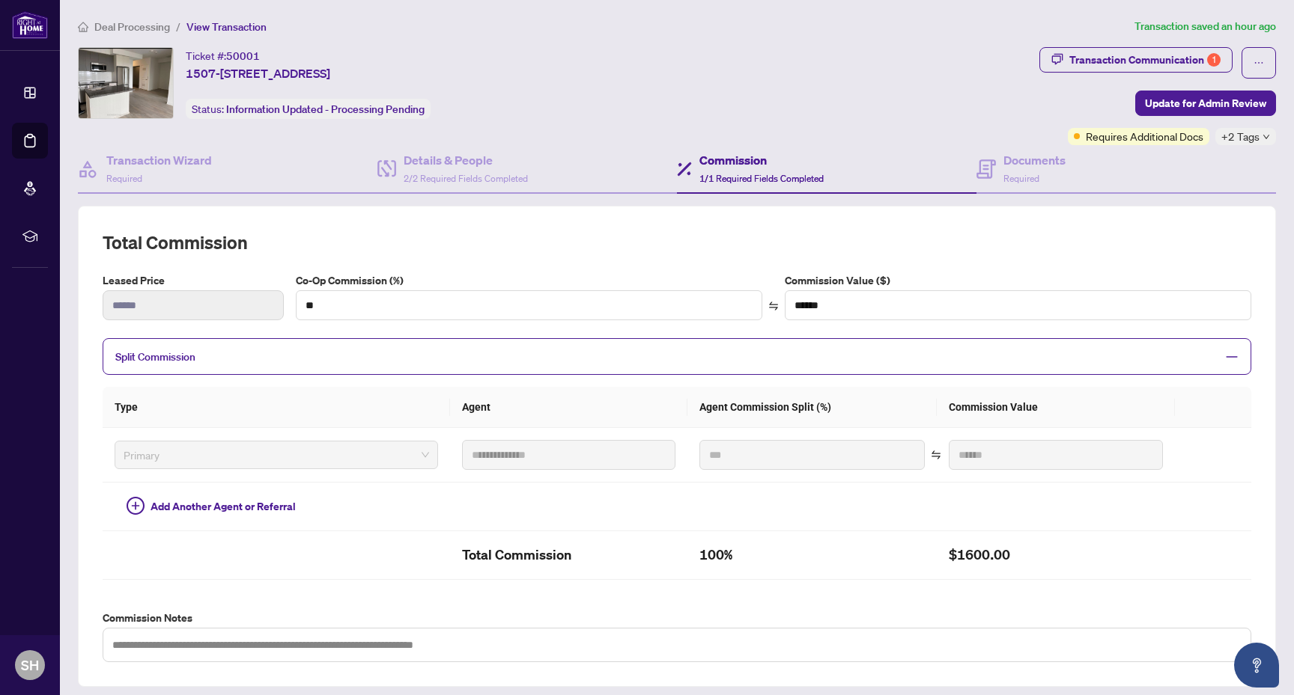
click at [660, 326] on div "Co-Op Commission (%) ** Commission Value ($) ******" at bounding box center [773, 303] width 967 height 60
